Goal: Information Seeking & Learning: Learn about a topic

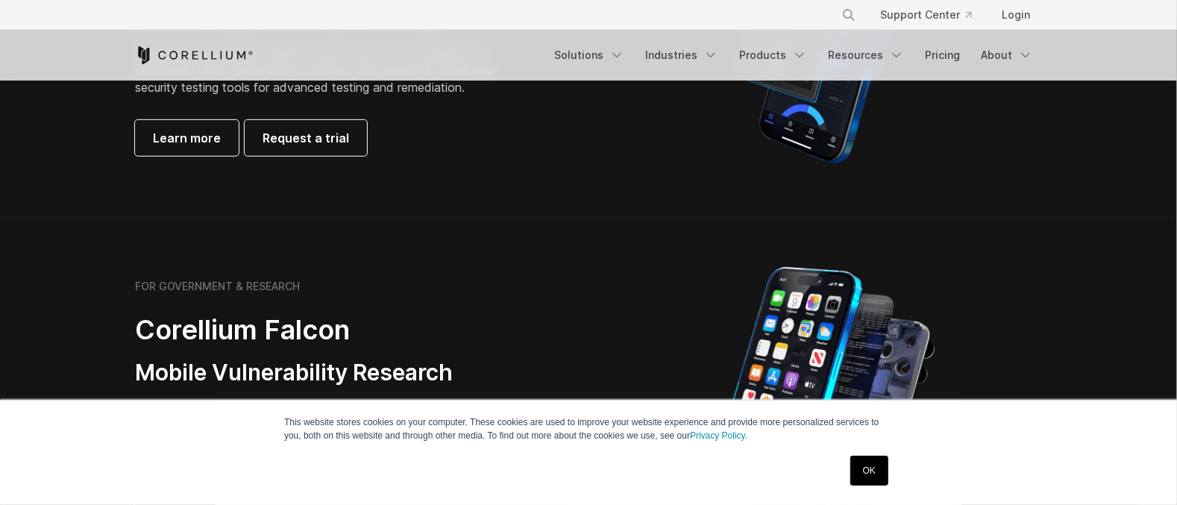
scroll to position [54, 0]
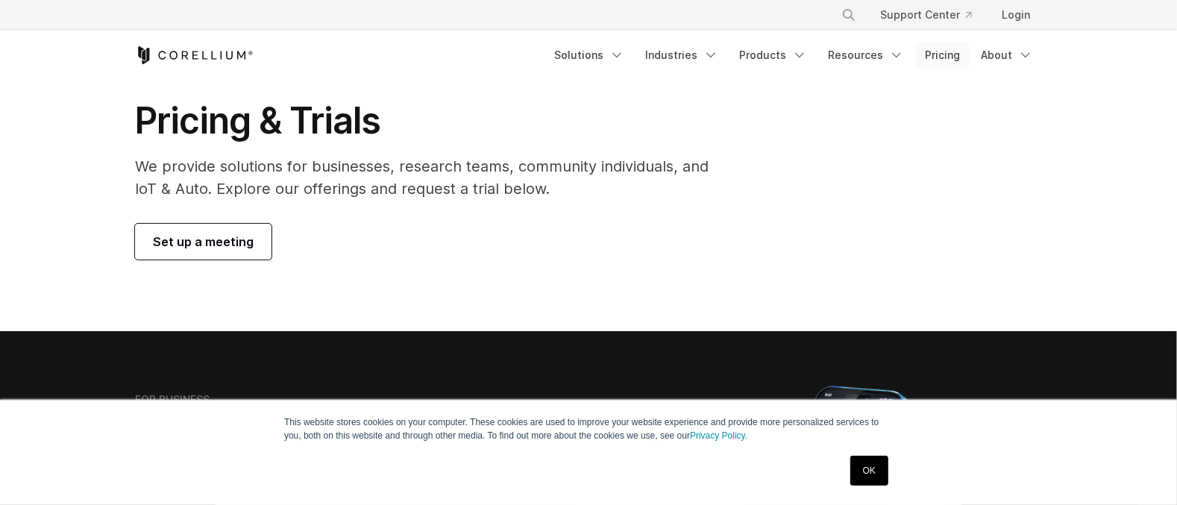
click at [934, 58] on link "Pricing" at bounding box center [942, 55] width 53 height 27
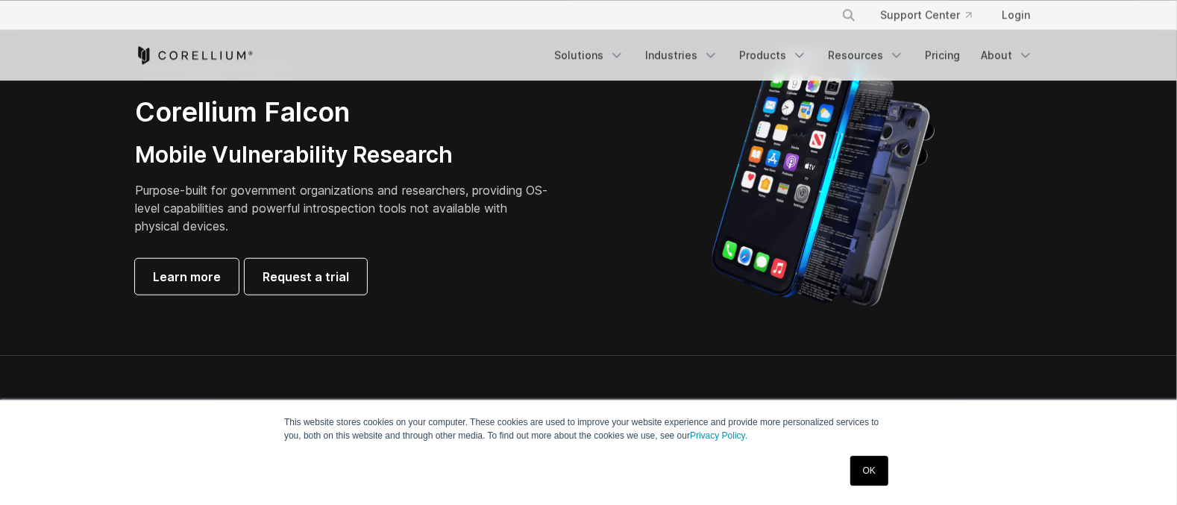
scroll to position [705, 0]
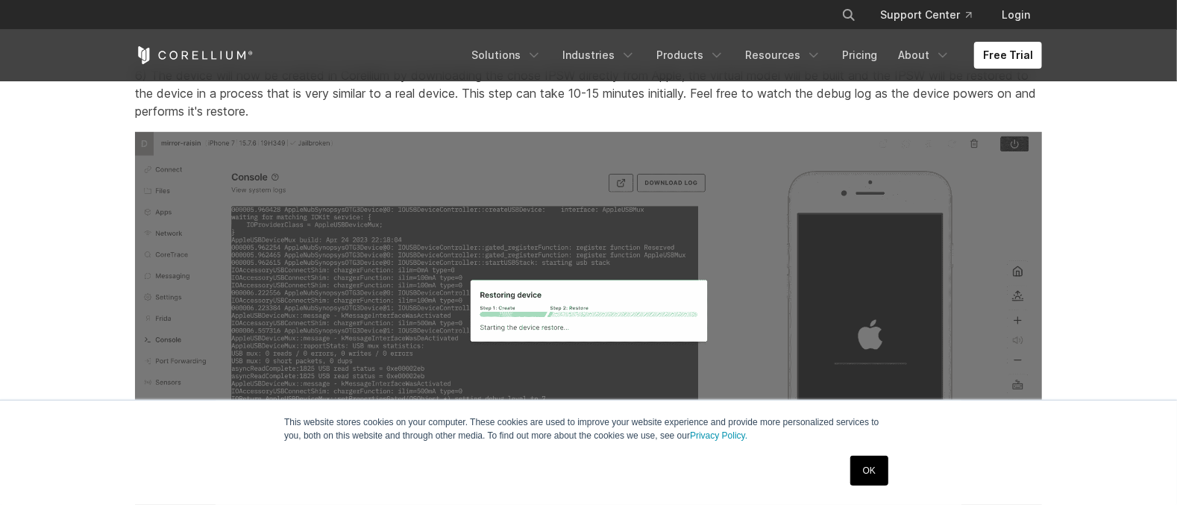
scroll to position [4228, 0]
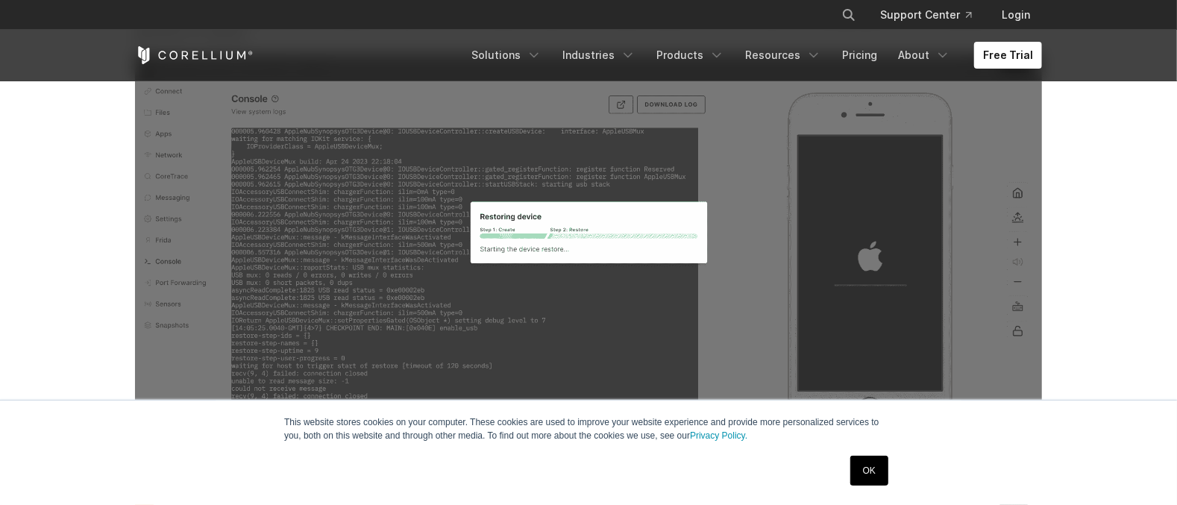
click at [532, 251] on img at bounding box center [588, 250] width 907 height 392
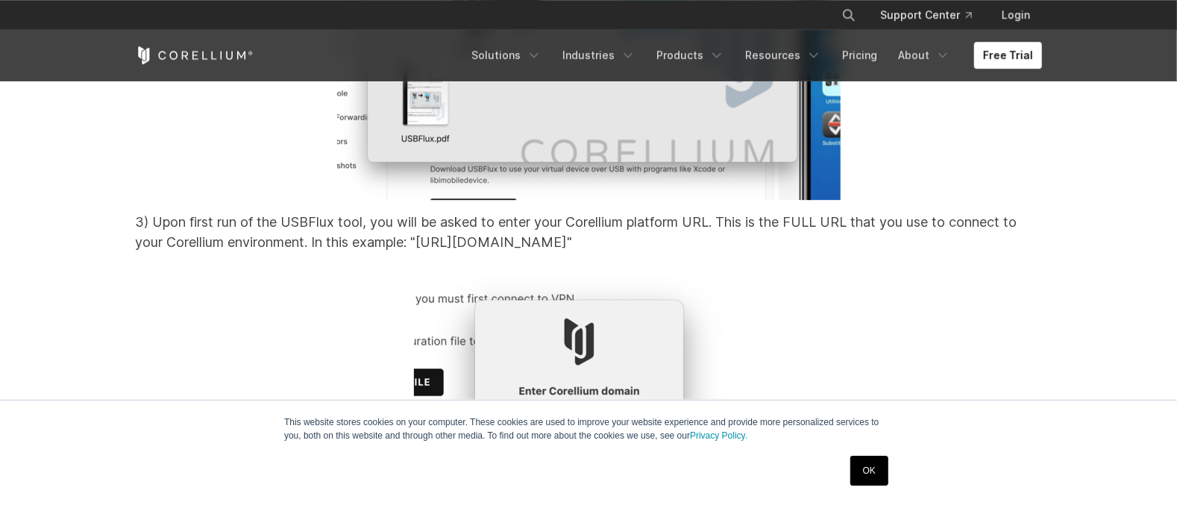
scroll to position [14485, 0]
